Goal: Navigation & Orientation: Find specific page/section

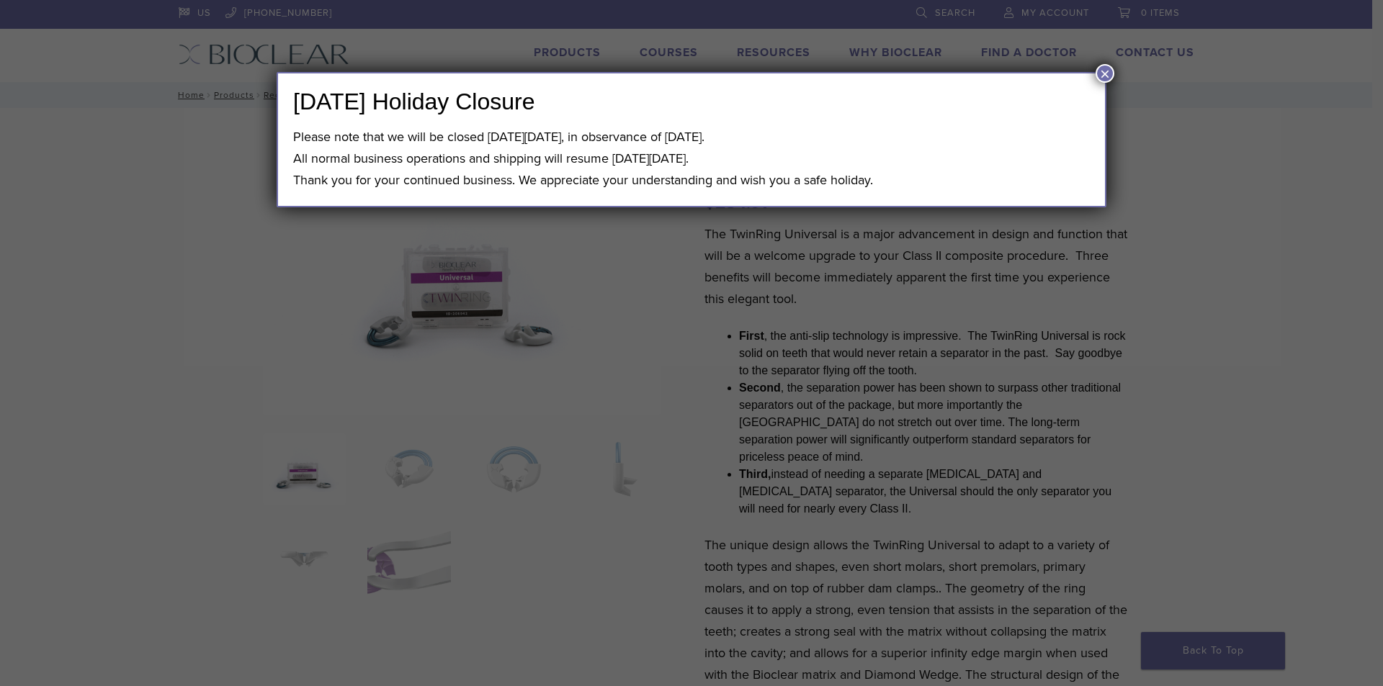
click at [1103, 68] on button "×" at bounding box center [1104, 73] width 19 height 19
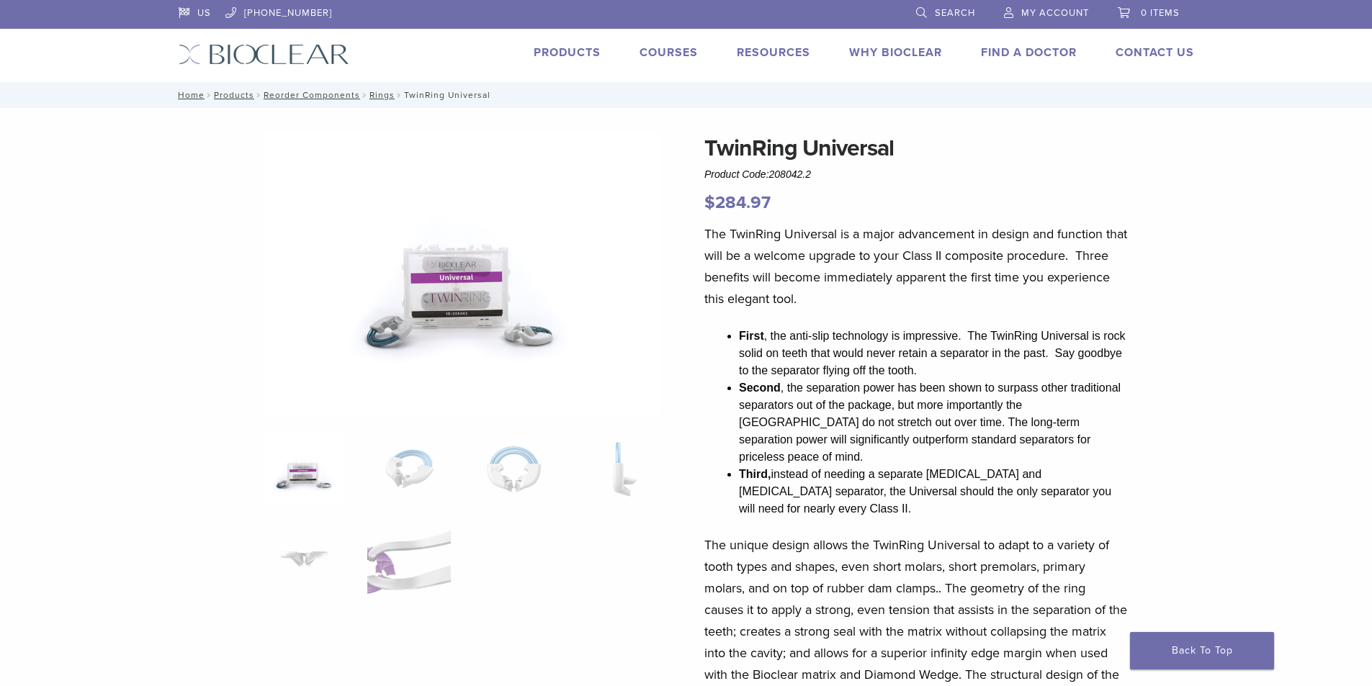
click at [559, 55] on link "Products" at bounding box center [567, 52] width 67 height 14
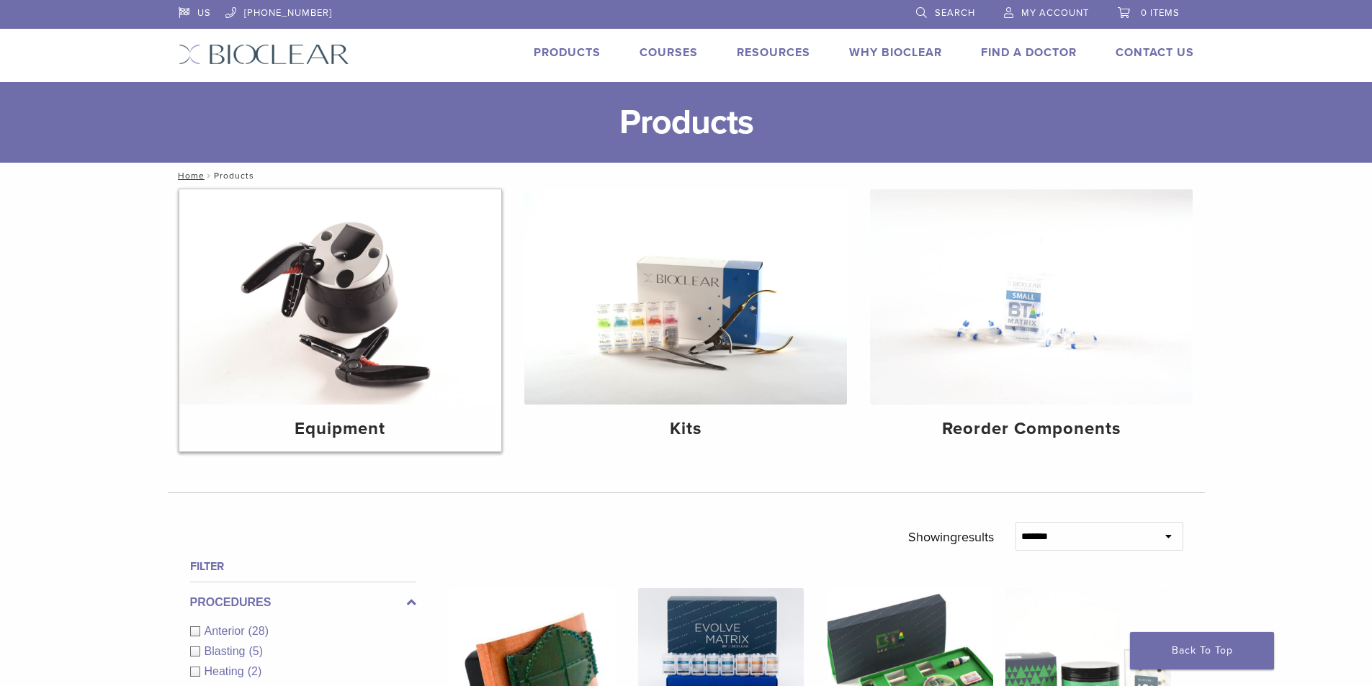
click at [328, 259] on img at bounding box center [340, 296] width 323 height 215
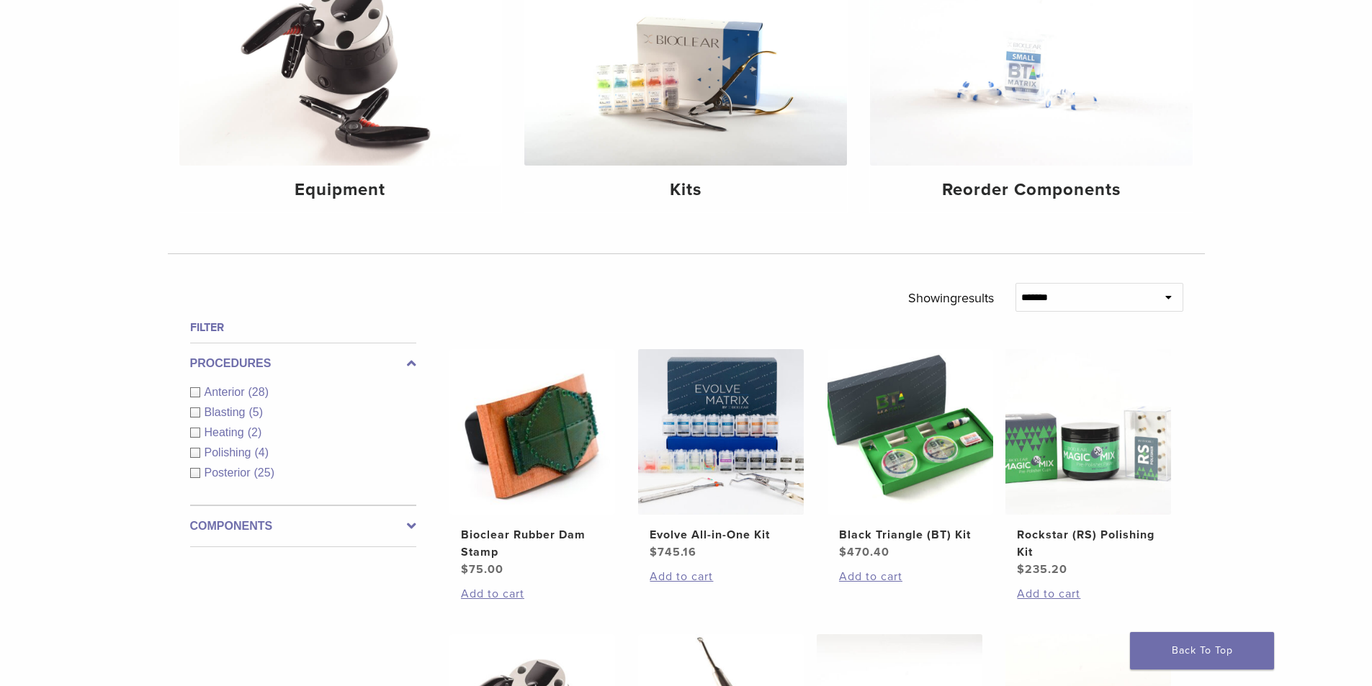
scroll to position [144, 0]
